Goal: Transaction & Acquisition: Purchase product/service

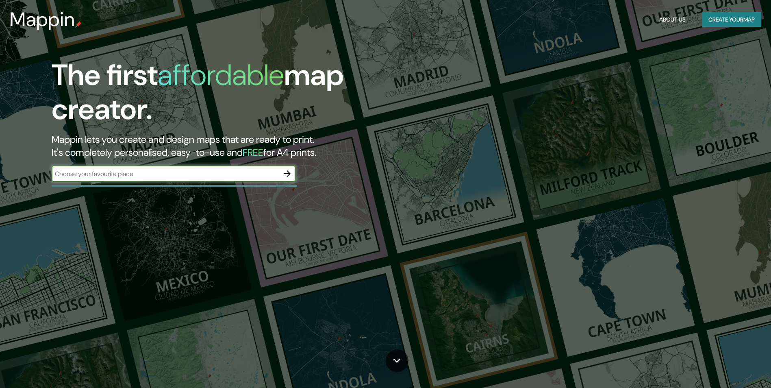
click at [143, 171] on input "text" at bounding box center [166, 173] width 228 height 9
type input "chapel on the water"
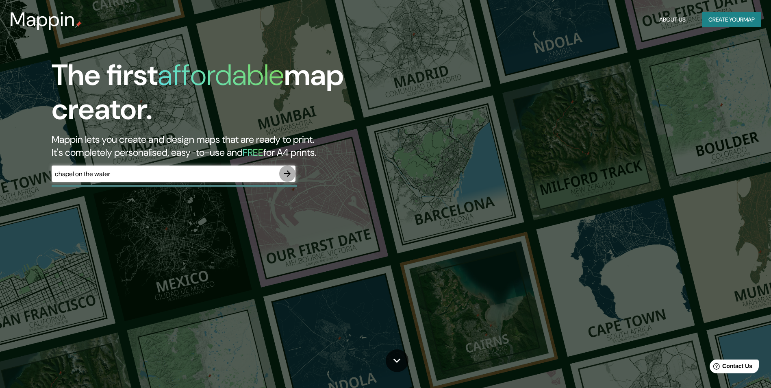
click at [285, 171] on icon "button" at bounding box center [287, 174] width 10 height 10
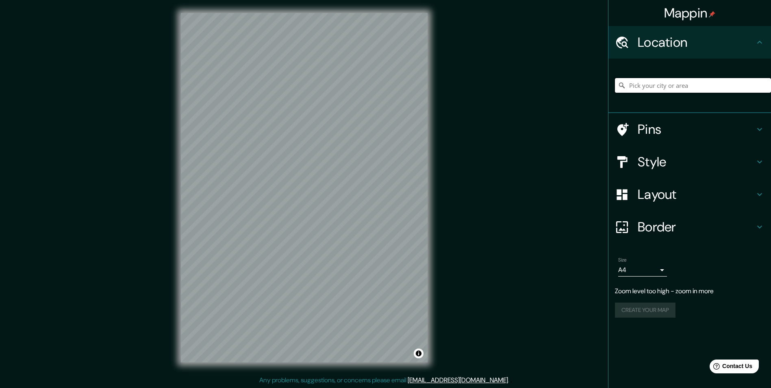
click at [659, 84] on input "Pick your city or area" at bounding box center [693, 85] width 156 height 15
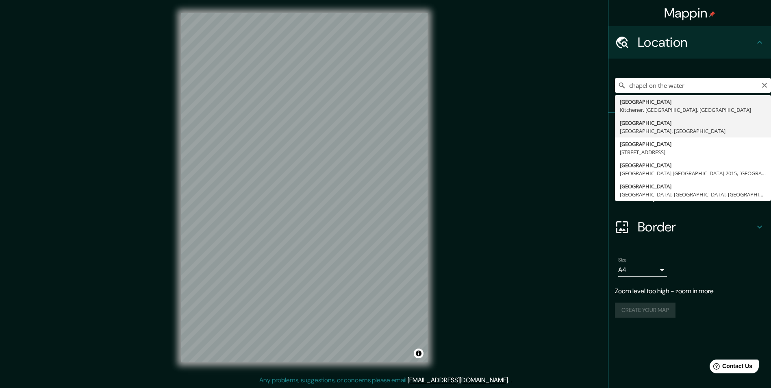
scroll to position [0, 0]
type input "chapel on the water"
click at [764, 86] on icon "Clear" at bounding box center [764, 85] width 5 height 5
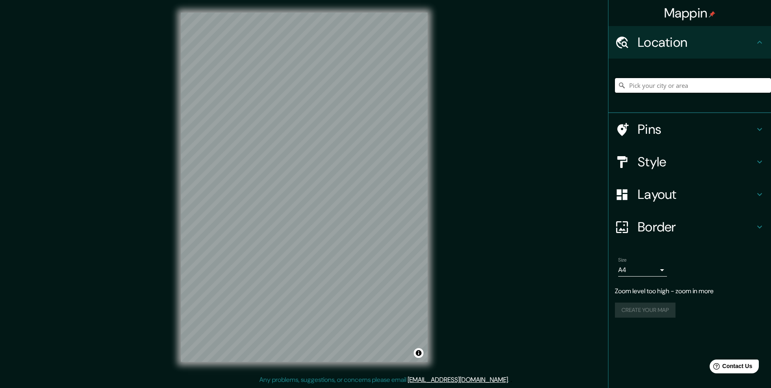
click at [729, 88] on input "Pick your city or area" at bounding box center [693, 85] width 156 height 15
paste input "[DEMOGRAPHIC_DATA], [GEOGRAPHIC_DATA], [GEOGRAPHIC_DATA], [GEOGRAPHIC_DATA] 079…"
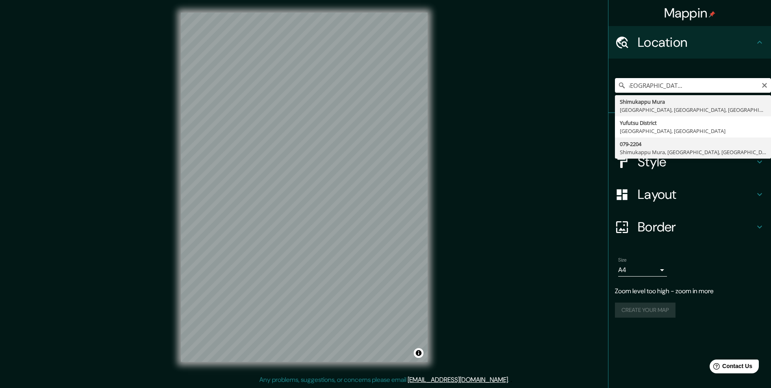
type input "079-2204, Shimukappu Mura, [GEOGRAPHIC_DATA], [GEOGRAPHIC_DATA], [GEOGRAPHIC_DA…"
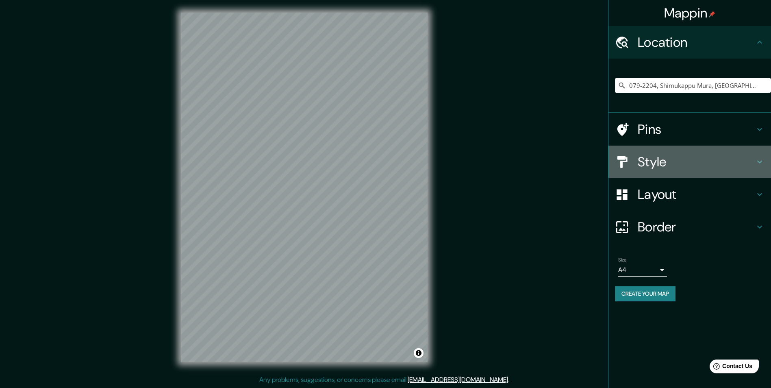
click at [666, 159] on h4 "Style" at bounding box center [696, 162] width 117 height 16
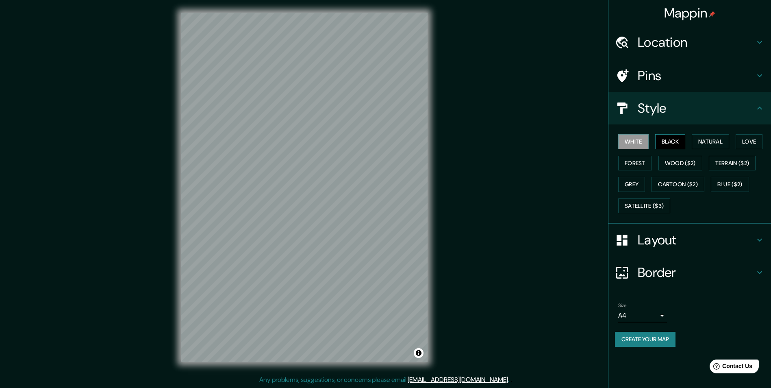
click at [669, 141] on button "Black" at bounding box center [670, 141] width 30 height 15
click at [697, 139] on button "Natural" at bounding box center [710, 141] width 37 height 15
click at [642, 162] on button "Forest" at bounding box center [635, 163] width 34 height 15
click at [677, 164] on button "Wood ($2)" at bounding box center [680, 163] width 44 height 15
click at [761, 133] on div "White Black Natural Love Forest Wood ($2) Terrain ($2) Grey Cartoon ($2) Blue (…" at bounding box center [693, 173] width 156 height 85
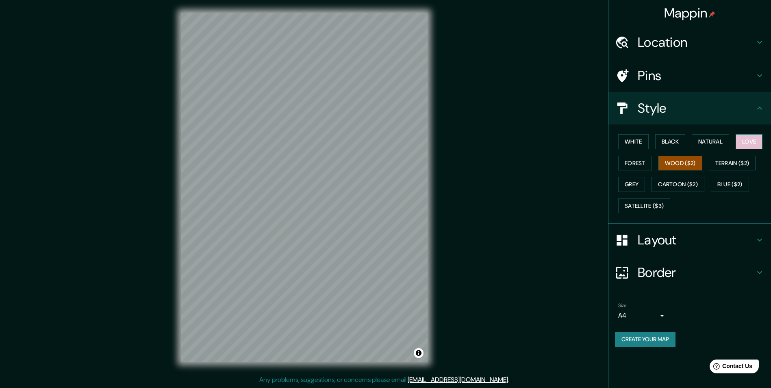
click at [756, 136] on button "Love" at bounding box center [749, 141] width 27 height 15
click at [713, 141] on button "Natural" at bounding box center [710, 141] width 37 height 15
click at [662, 230] on div "Layout" at bounding box center [689, 240] width 163 height 33
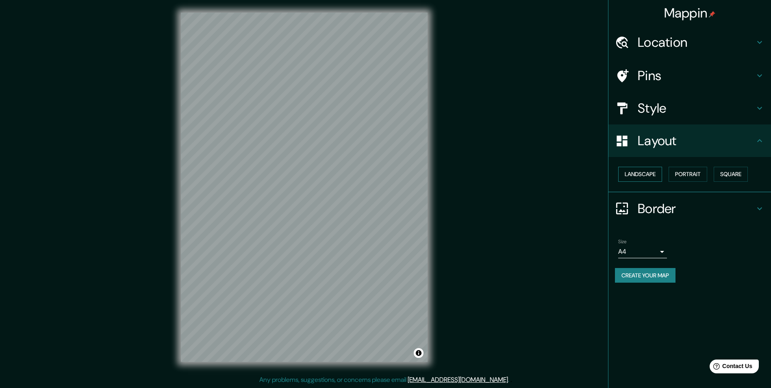
click at [658, 174] on button "Landscape" at bounding box center [640, 174] width 44 height 15
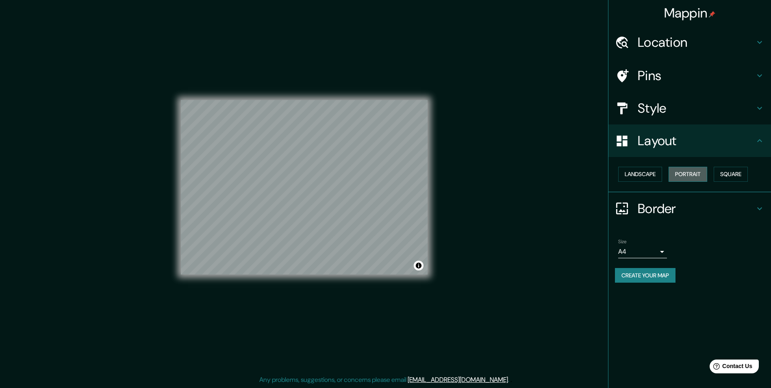
click at [676, 175] on button "Portrait" at bounding box center [688, 174] width 39 height 15
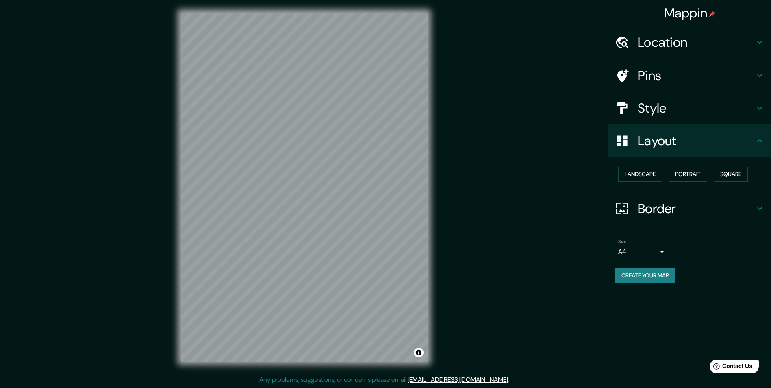
click at [716, 174] on div "Landscape [GEOGRAPHIC_DATA]" at bounding box center [693, 174] width 156 height 22
click at [738, 177] on button "Square" at bounding box center [731, 174] width 34 height 15
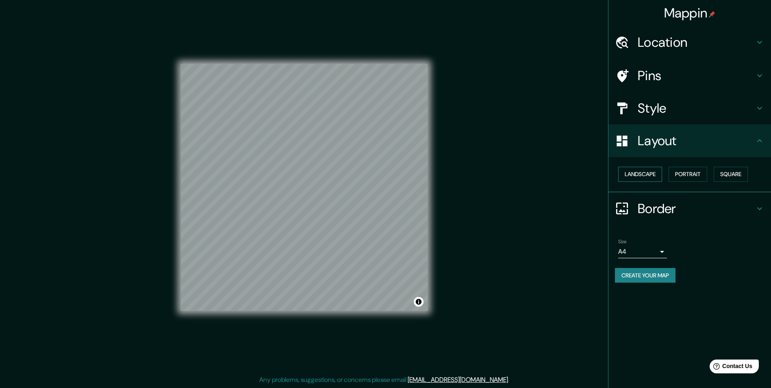
click at [647, 176] on button "Landscape" at bounding box center [640, 174] width 44 height 15
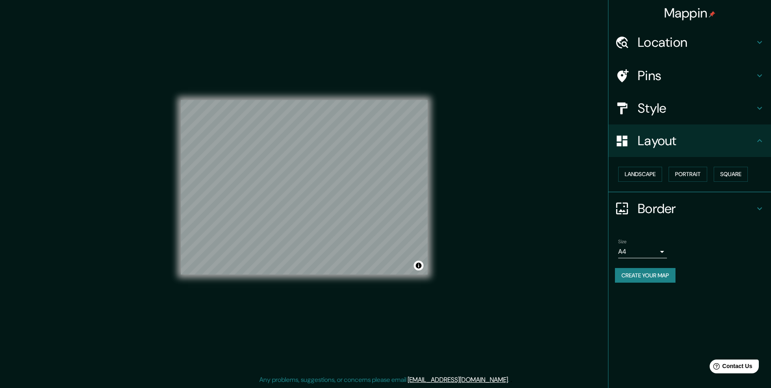
click at [666, 209] on h4 "Border" at bounding box center [696, 208] width 117 height 16
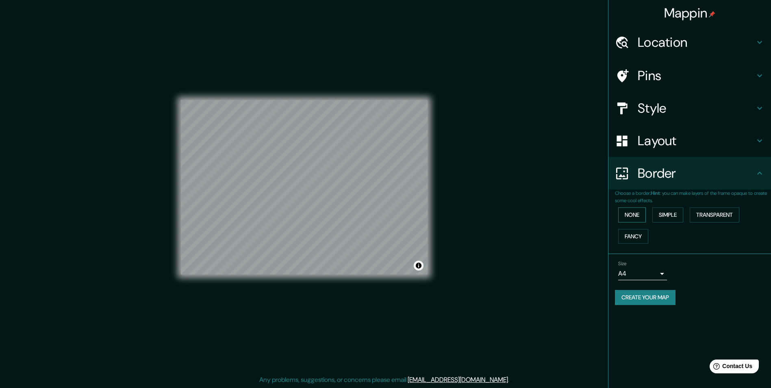
click at [636, 213] on button "None" at bounding box center [632, 214] width 28 height 15
click at [640, 230] on button "Fancy" at bounding box center [633, 236] width 30 height 15
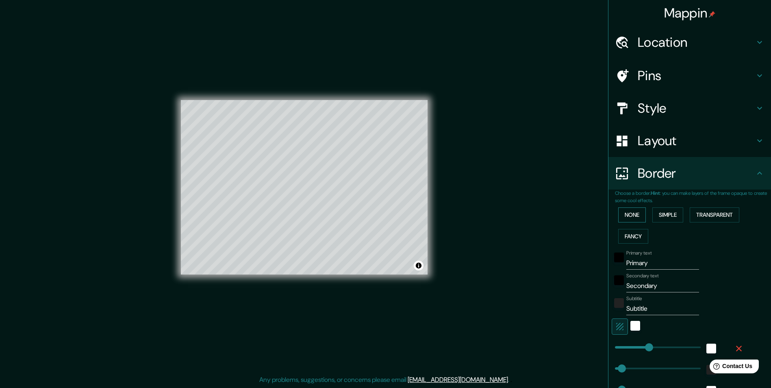
click at [630, 214] on button "None" at bounding box center [632, 214] width 28 height 15
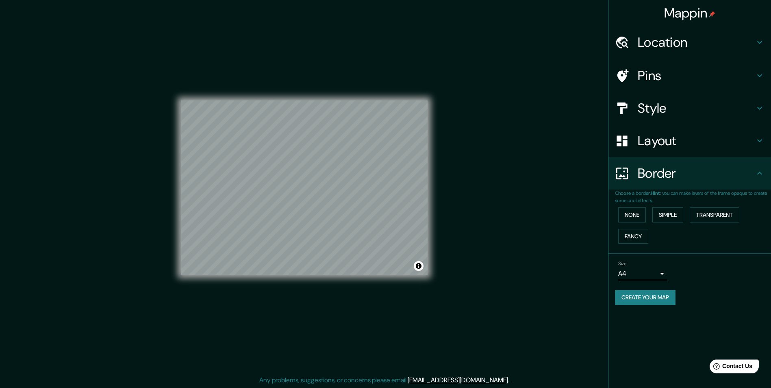
click at [669, 70] on h4 "Pins" at bounding box center [696, 75] width 117 height 16
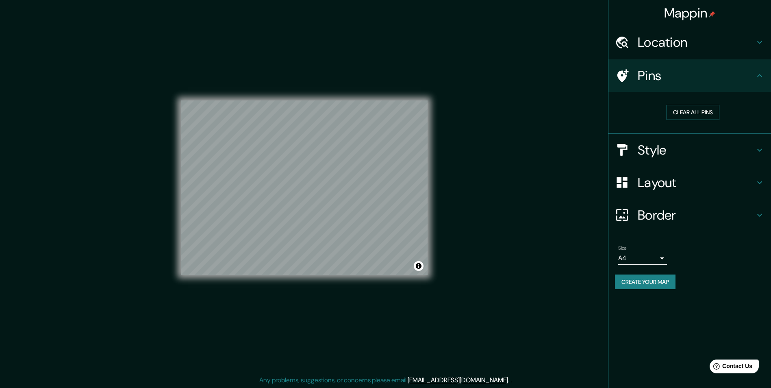
click at [699, 114] on button "Clear all pins" at bounding box center [692, 112] width 53 height 15
click at [678, 150] on h4 "Style" at bounding box center [696, 150] width 117 height 16
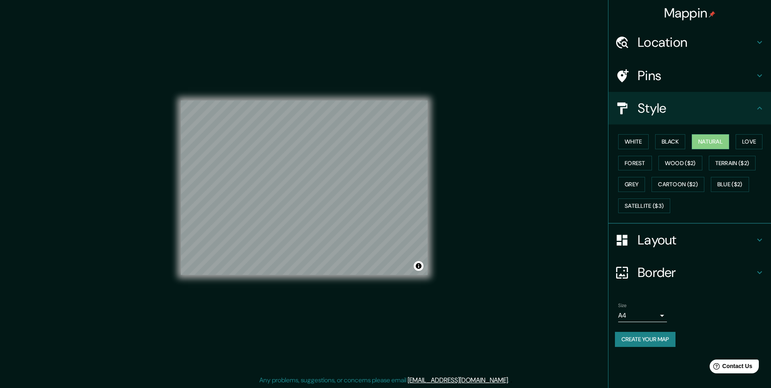
click at [690, 109] on h4 "Style" at bounding box center [696, 108] width 117 height 16
click at [651, 310] on body "Mappin Location 079-2204, [GEOGRAPHIC_DATA] Mura, [GEOGRAPHIC_DATA], [GEOGRAPHI…" at bounding box center [388, 194] width 777 height 388
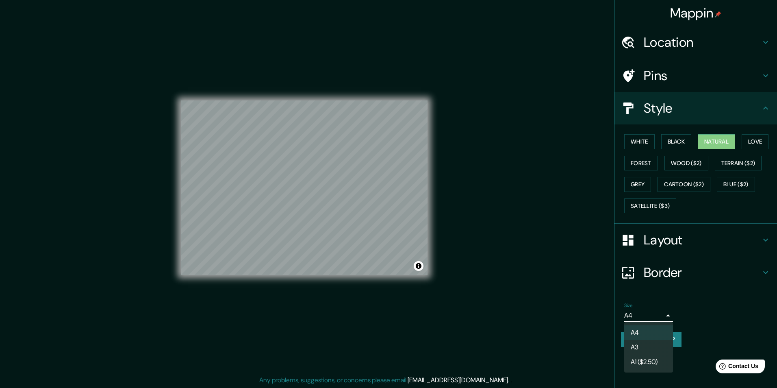
click at [646, 350] on li "A3" at bounding box center [648, 347] width 49 height 15
type input "a4"
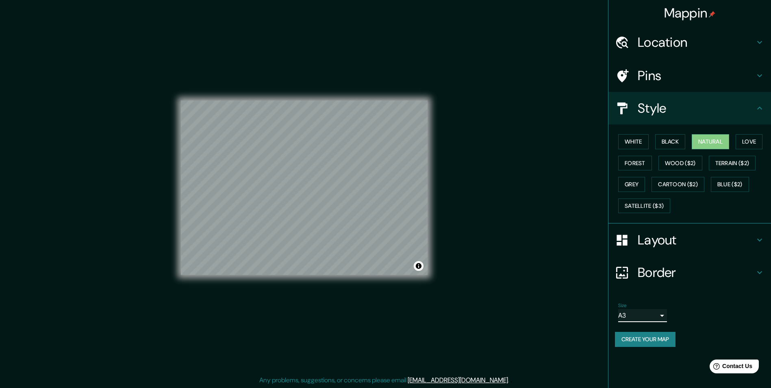
scroll to position [0, 0]
